Goal: Transaction & Acquisition: Register for event/course

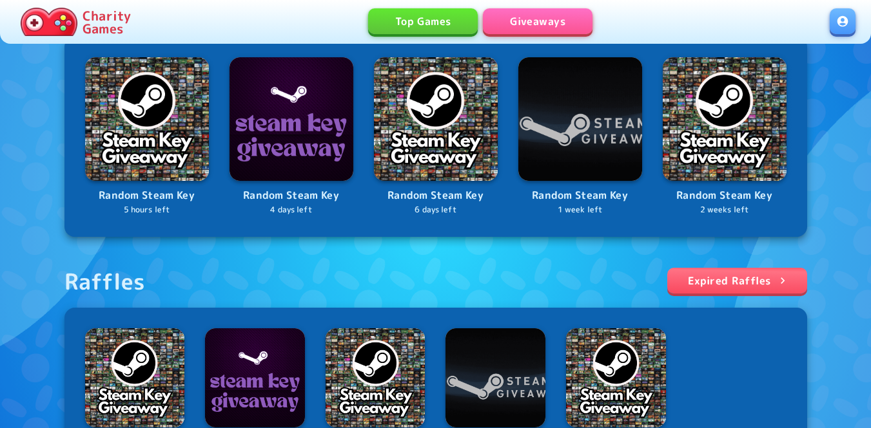
scroll to position [258, 0]
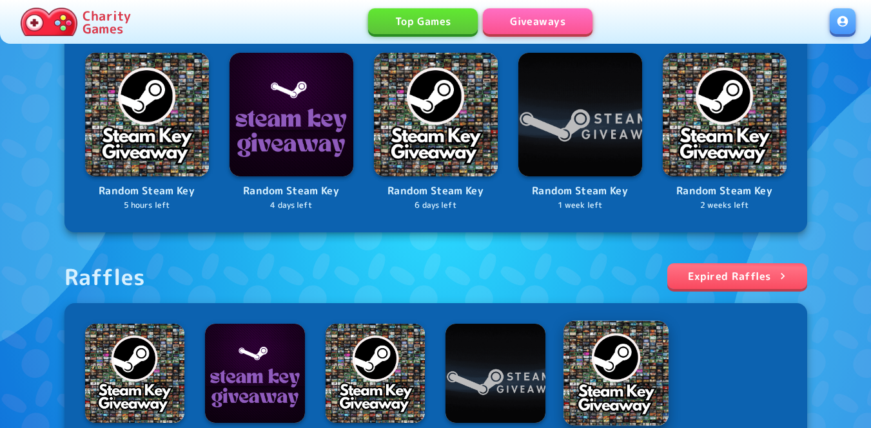
click at [610, 367] on img at bounding box center [615, 373] width 105 height 105
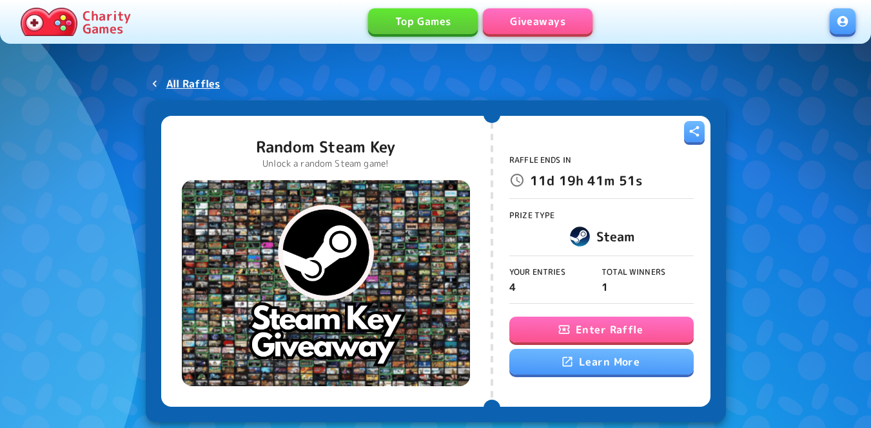
click at [603, 329] on button "Enter Raffle" at bounding box center [601, 330] width 184 height 26
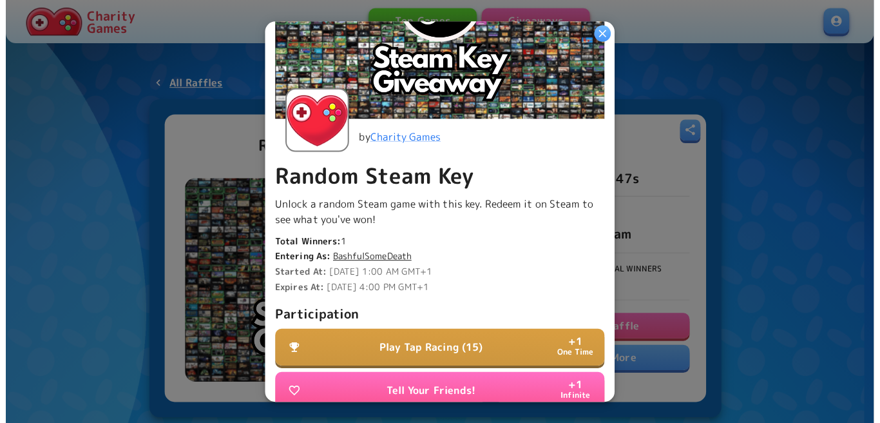
scroll to position [387, 0]
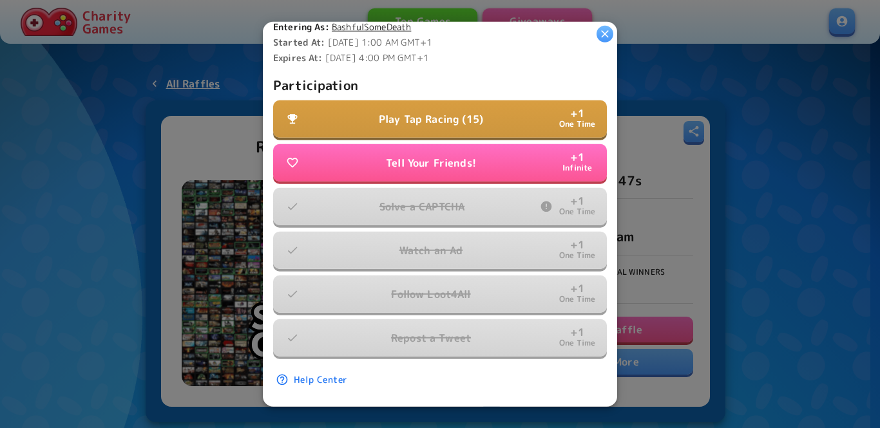
click at [427, 117] on p "Play Tap Racing (15)" at bounding box center [431, 118] width 104 height 15
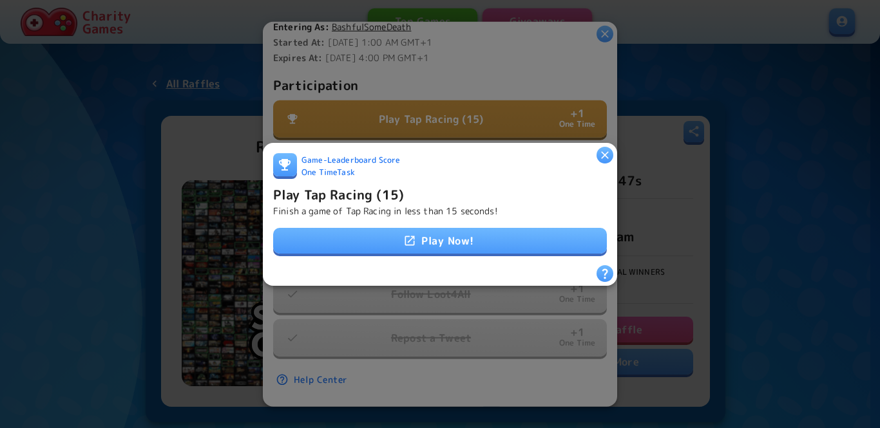
click at [428, 242] on link "Play Now!" at bounding box center [440, 241] width 334 height 26
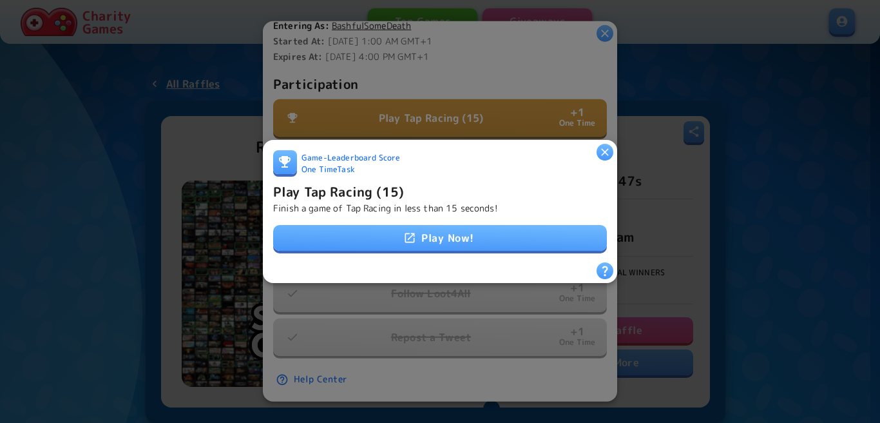
click at [413, 77] on div at bounding box center [440, 211] width 880 height 423
click at [409, 143] on button "Tell Your Friends! + 1 Infinite" at bounding box center [440, 161] width 334 height 37
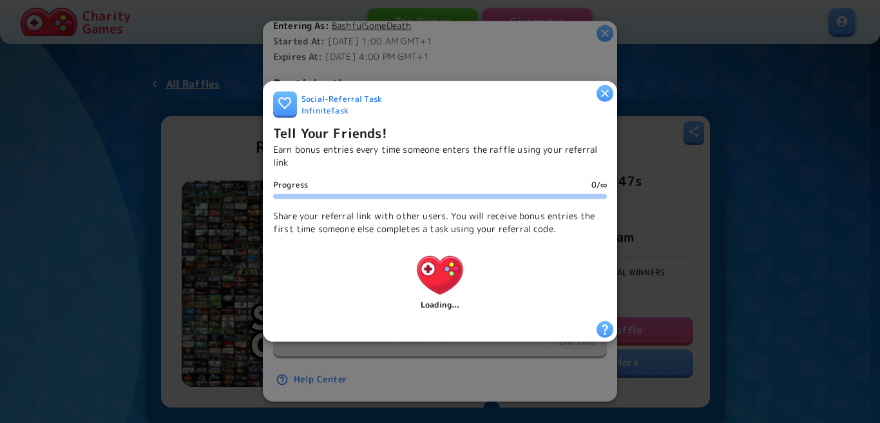
click at [409, 150] on p "Earn bonus entries every time someone enters the raffle using your referral link" at bounding box center [440, 156] width 334 height 26
click at [409, 152] on p "Earn bonus entries every time someone enters the raffle using your referral link" at bounding box center [440, 156] width 334 height 26
click at [416, 194] on div "Progress 0 / ∞ Share your referral link with other users. You will receive bonu…" at bounding box center [440, 244] width 334 height 131
click at [434, 233] on div "Progress 0 / ∞ Share your referral link with other users. You will receive bonu…" at bounding box center [440, 244] width 334 height 131
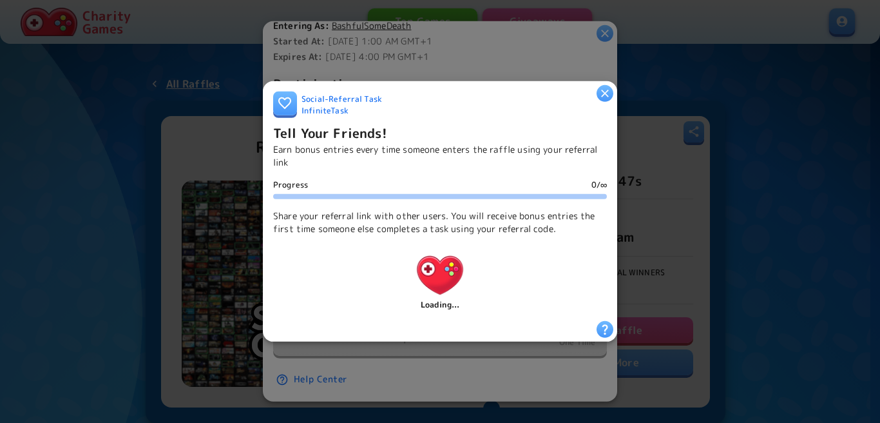
click at [469, 269] on div "Loading..." at bounding box center [440, 278] width 334 height 66
click at [498, 284] on div "Loading..." at bounding box center [440, 278] width 334 height 66
click at [523, 251] on div "Loading..." at bounding box center [440, 278] width 334 height 66
click at [526, 245] on div "Loading..." at bounding box center [440, 278] width 334 height 66
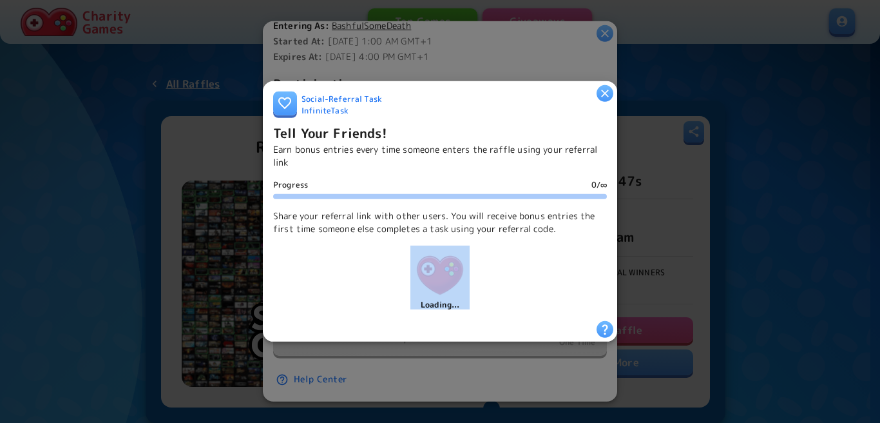
click at [526, 245] on div "Loading..." at bounding box center [440, 278] width 334 height 66
click at [526, 235] on p "Share your referral link with other users. You will receive bonus entries the f…" at bounding box center [440, 222] width 334 height 26
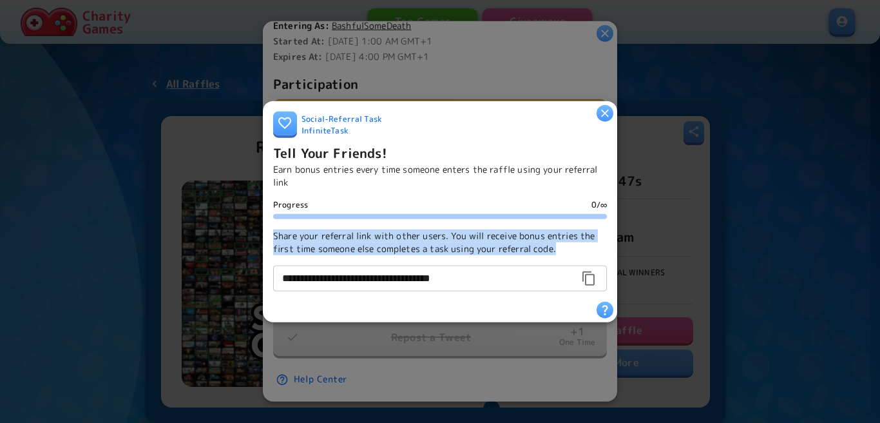
click at [526, 244] on p "Share your referral link with other users. You will receive bonus entries the f…" at bounding box center [440, 242] width 334 height 26
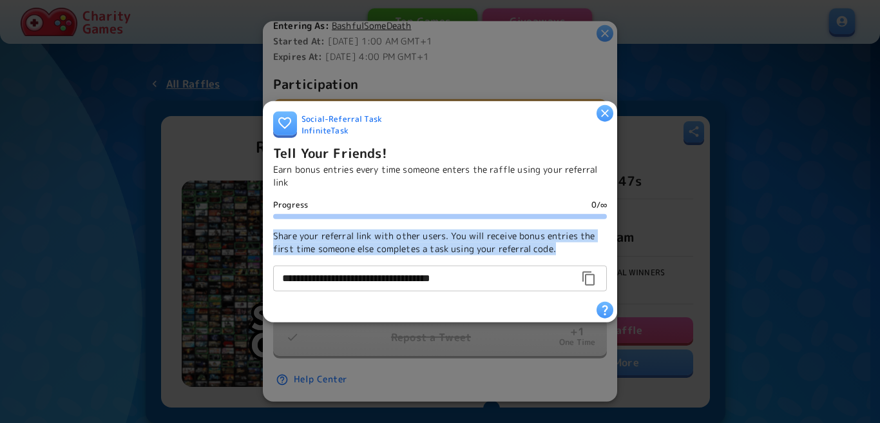
click at [526, 244] on p "Share your referral link with other users. You will receive bonus entries the f…" at bounding box center [440, 242] width 334 height 26
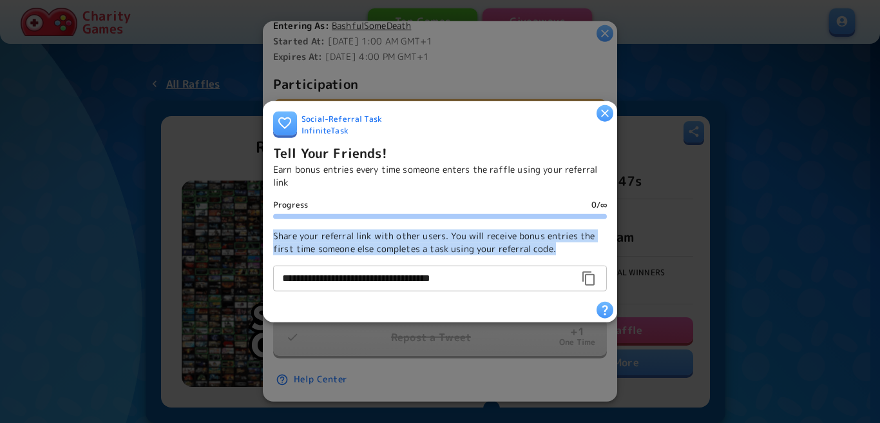
click at [526, 244] on p "Share your referral link with other users. You will receive bonus entries the f…" at bounding box center [440, 242] width 334 height 26
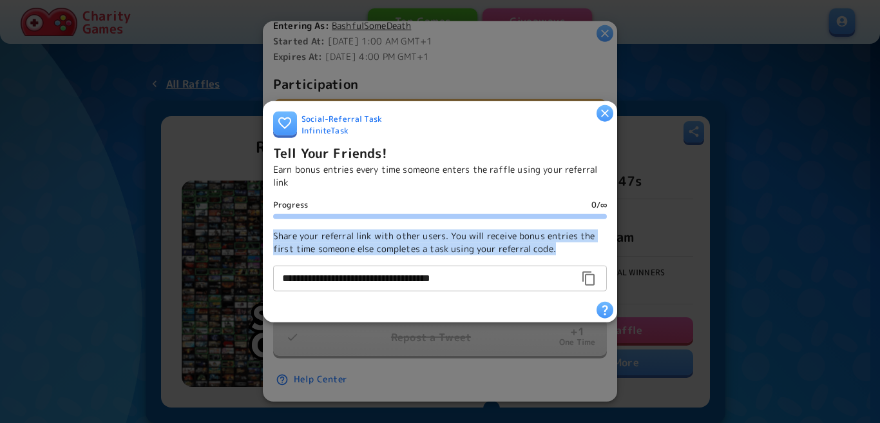
click at [526, 244] on p "Share your referral link with other users. You will receive bonus entries the f…" at bounding box center [440, 242] width 334 height 26
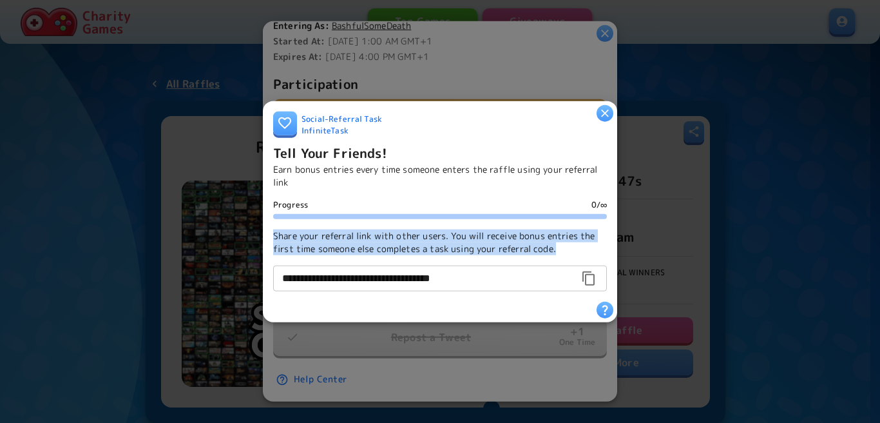
click at [605, 110] on icon "button" at bounding box center [605, 114] width 8 height 8
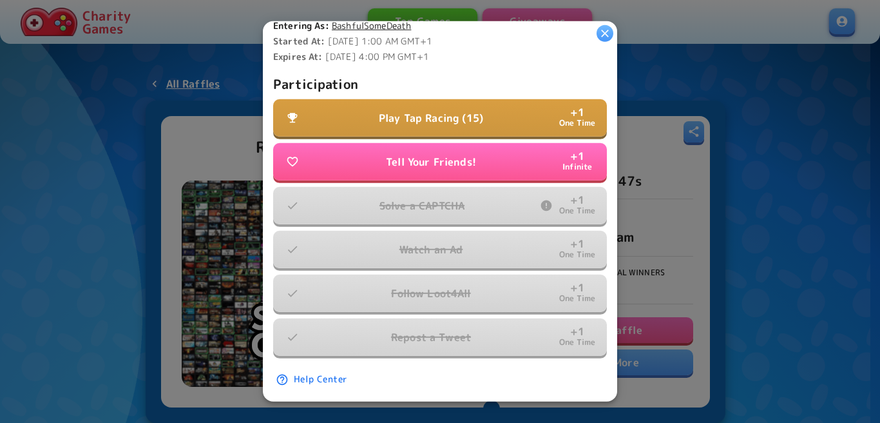
click at [428, 112] on p "Play Tap Racing (15)" at bounding box center [431, 117] width 104 height 15
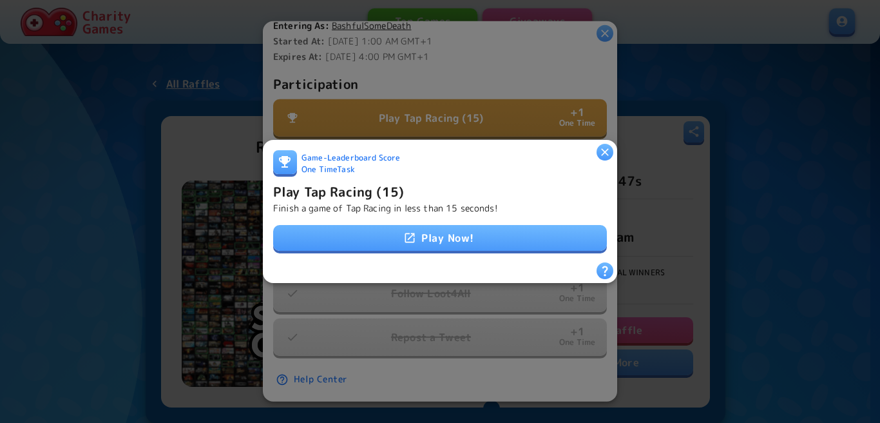
click at [404, 231] on icon at bounding box center [409, 237] width 13 height 13
click at [359, 188] on h6 "Play Tap Racing (15)" at bounding box center [338, 191] width 131 height 21
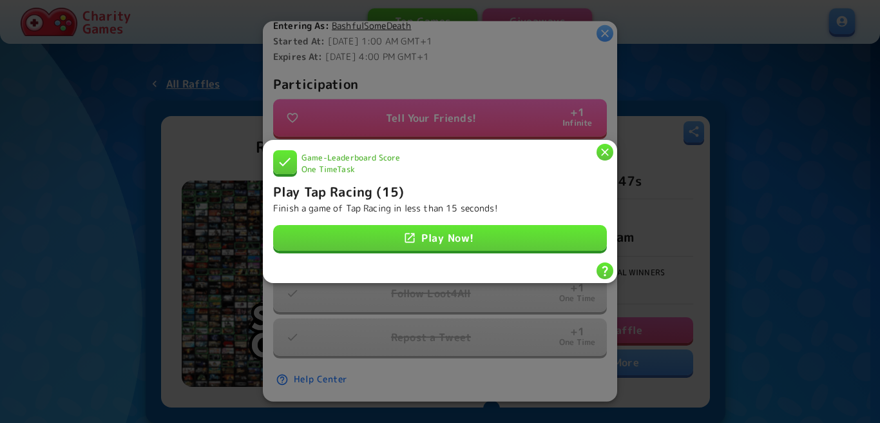
click at [604, 146] on icon "button" at bounding box center [605, 152] width 13 height 13
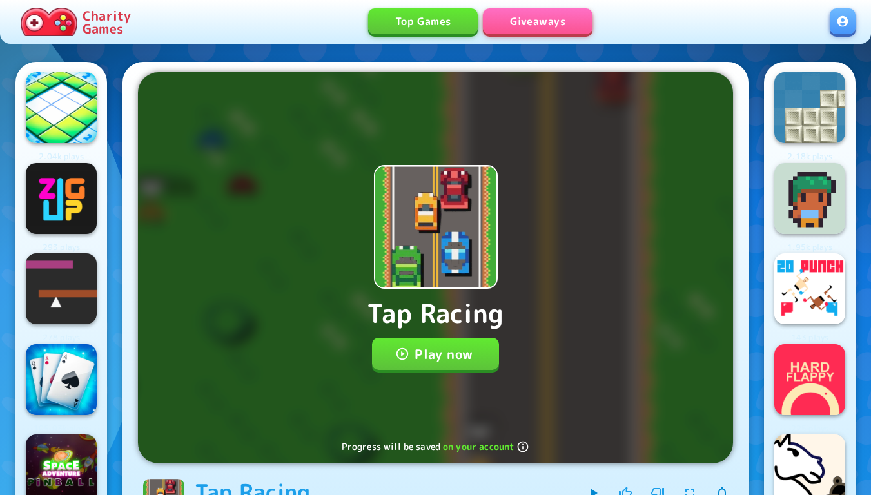
click at [437, 354] on button "Play now" at bounding box center [435, 354] width 127 height 32
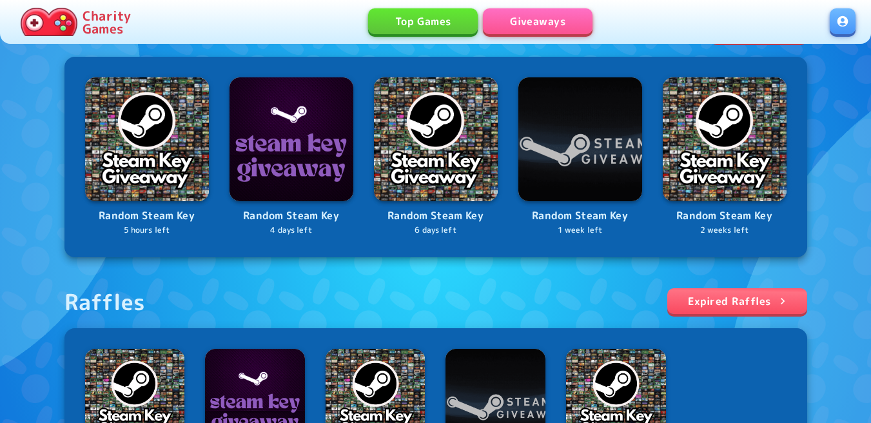
scroll to position [258, 0]
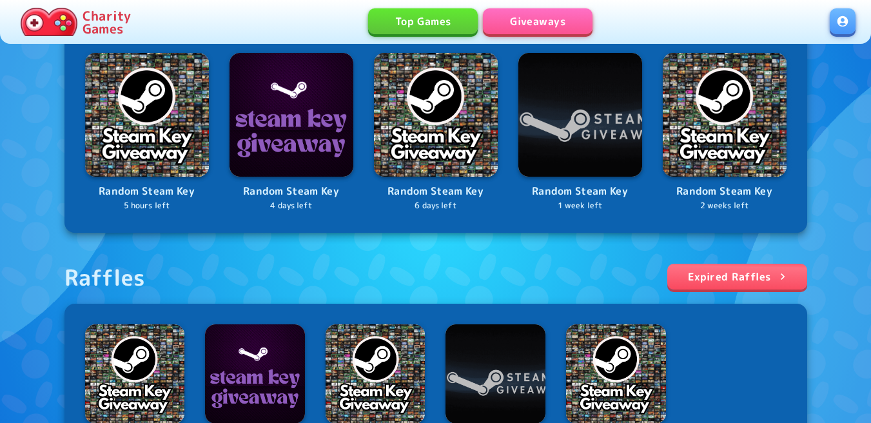
click at [845, 22] on link at bounding box center [842, 21] width 26 height 26
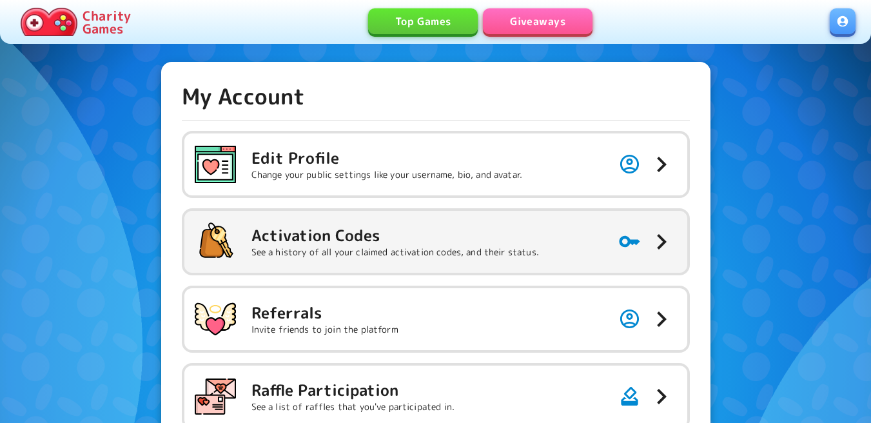
click at [488, 257] on p "See a history of all your claimed activation codes, and their status." at bounding box center [394, 251] width 287 height 13
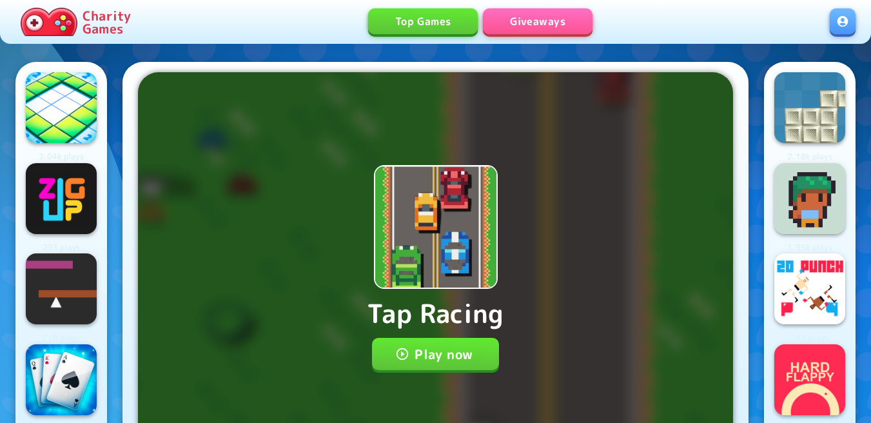
click at [438, 358] on button "Play now" at bounding box center [435, 354] width 127 height 32
